Goal: Find specific page/section: Find specific page/section

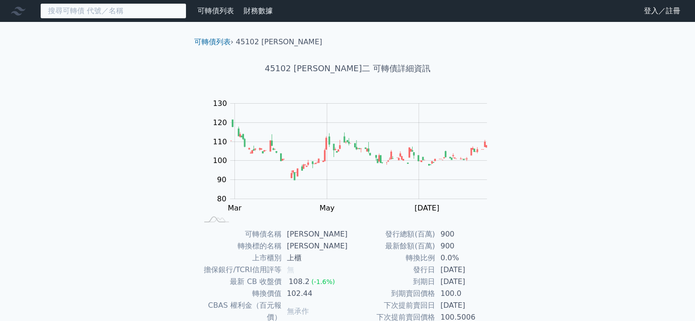
click at [64, 12] on input at bounding box center [113, 11] width 146 height 16
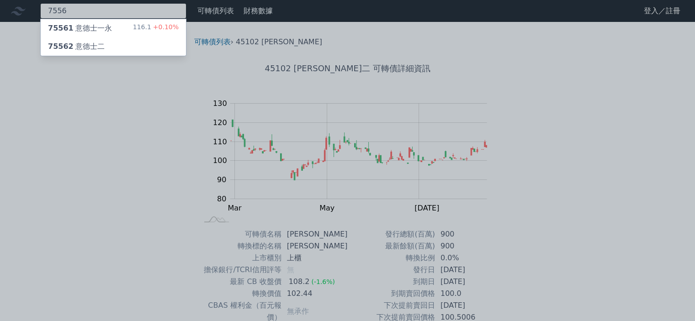
type input "7556"
click at [94, 32] on div "75561 意德士一永" at bounding box center [80, 28] width 64 height 11
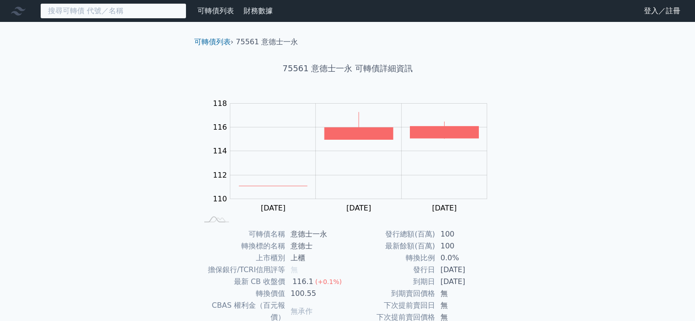
click at [75, 10] on input at bounding box center [113, 11] width 146 height 16
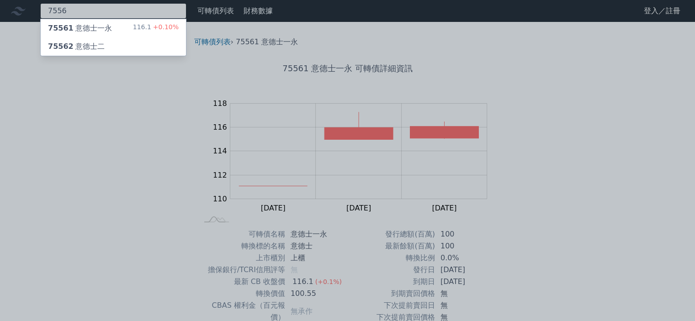
type input "7556"
click at [80, 47] on div "75562 意德士二" at bounding box center [76, 46] width 57 height 11
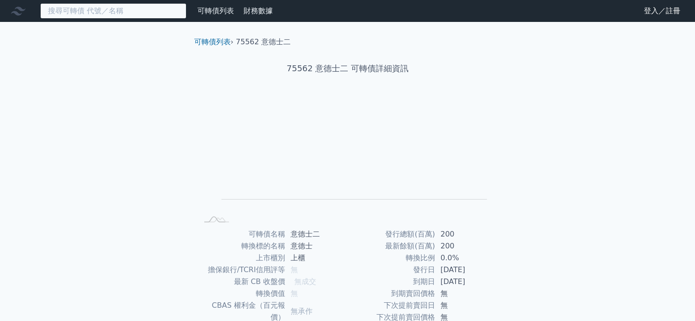
click at [76, 13] on input at bounding box center [113, 11] width 146 height 16
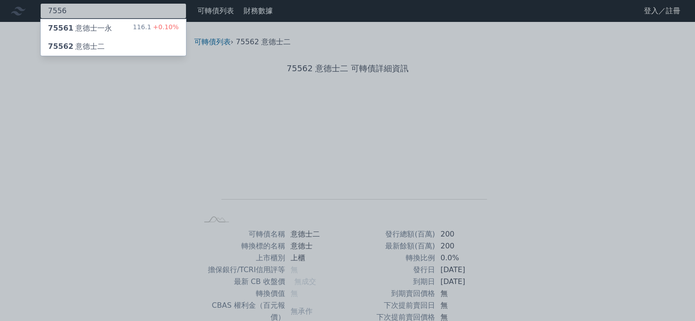
type input "7556"
click at [85, 24] on div "75561 意德士一永" at bounding box center [80, 28] width 64 height 11
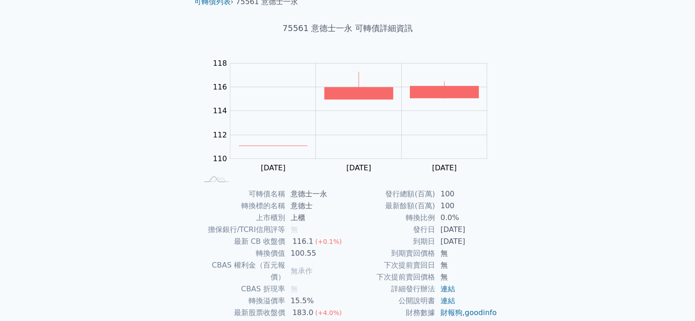
scroll to position [46, 0]
